Goal: Information Seeking & Learning: Learn about a topic

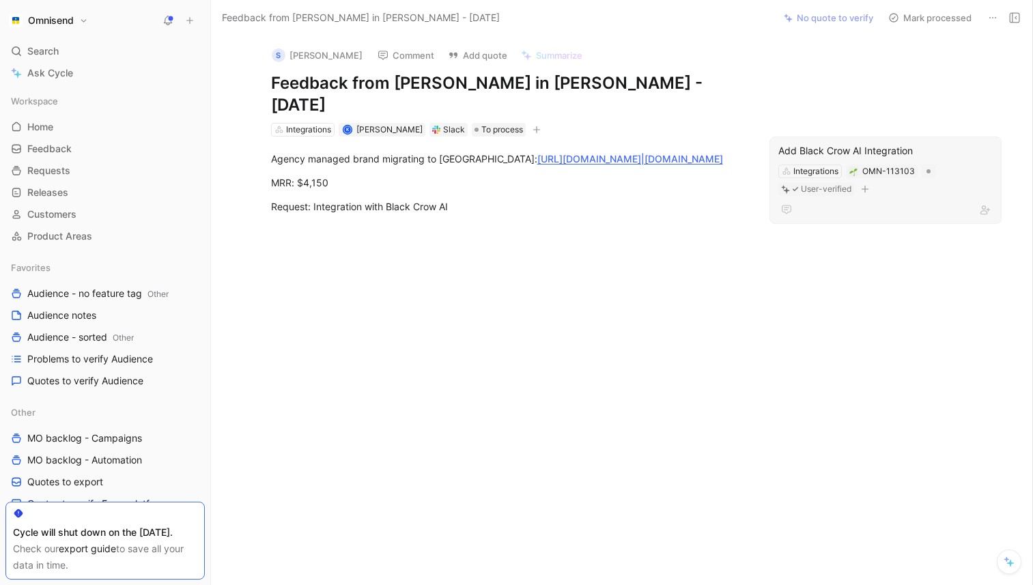
click at [902, 143] on div "Add Black Crow AI Integration" at bounding box center [885, 151] width 214 height 16
